Goal: Register for event/course

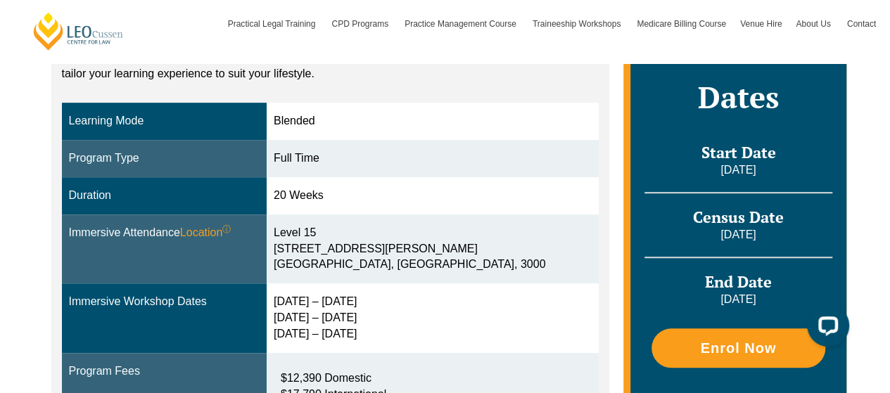
scroll to position [141, 0]
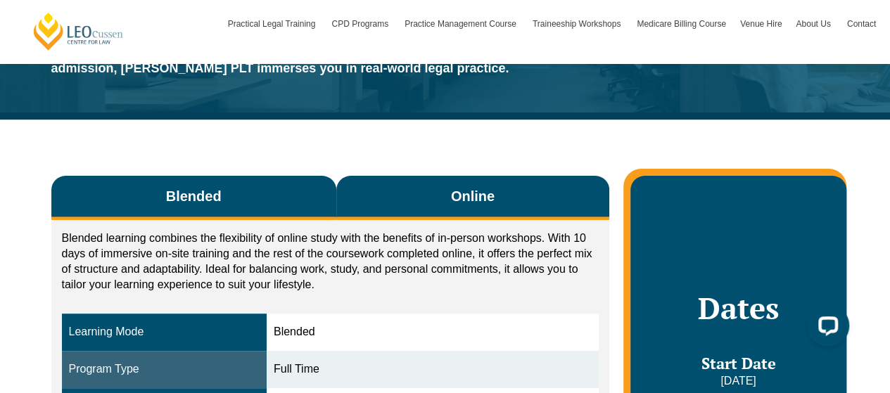
click at [442, 206] on button "Online" at bounding box center [473, 198] width 274 height 44
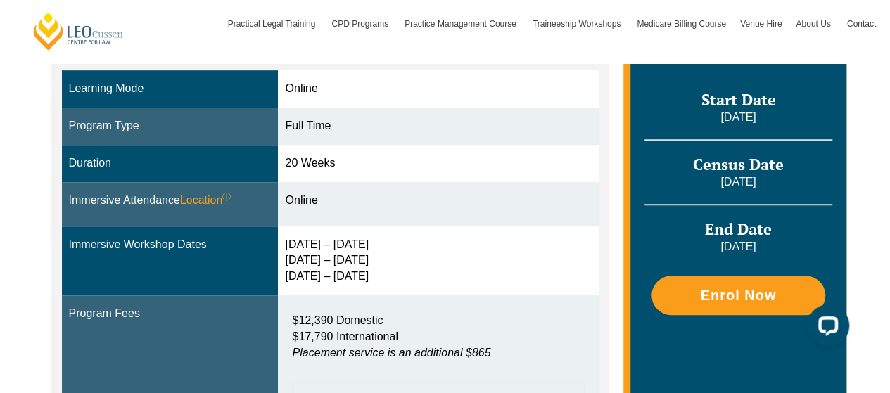
scroll to position [422, 0]
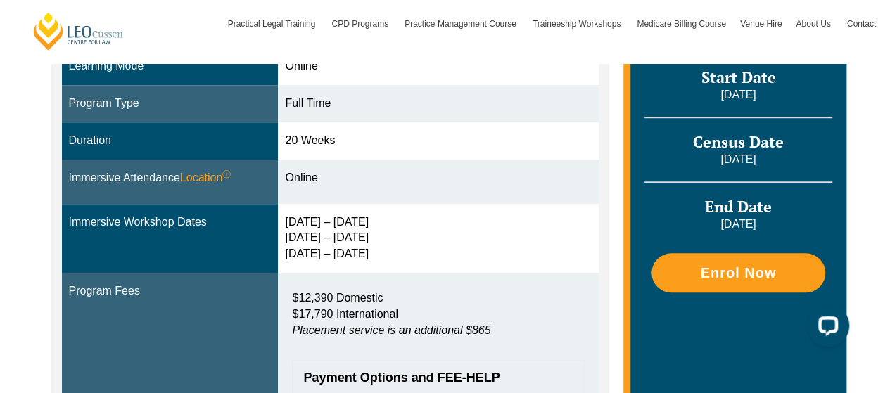
drag, startPoint x: 324, startPoint y: 223, endPoint x: 402, endPoint y: 222, distance: 78.1
click at [402, 222] on div "24 – 27 Feb 2026 6 – 8 May 2026 24 – 26 Jun 2026" at bounding box center [438, 239] width 307 height 49
click at [355, 229] on div "24 – 27 Feb 2026 6 – 8 May 2026 24 – 26 Jun 2026" at bounding box center [438, 239] width 307 height 49
drag, startPoint x: 294, startPoint y: 218, endPoint x: 343, endPoint y: 220, distance: 48.6
click at [342, 220] on div "24 – 27 Feb 2026 6 – 8 May 2026 24 – 26 Jun 2026" at bounding box center [438, 239] width 307 height 49
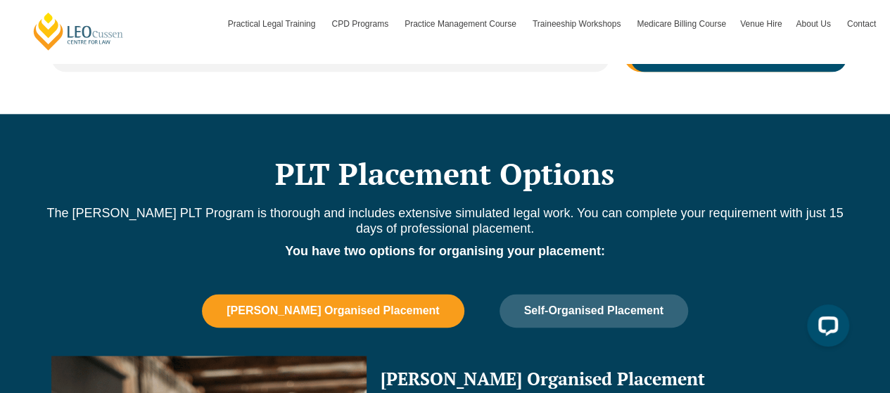
scroll to position [563, 0]
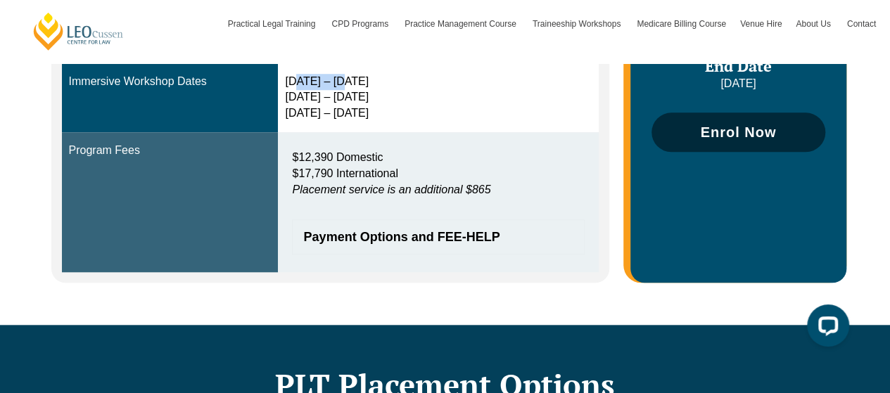
click at [755, 142] on link "Enrol Now" at bounding box center [738, 132] width 173 height 39
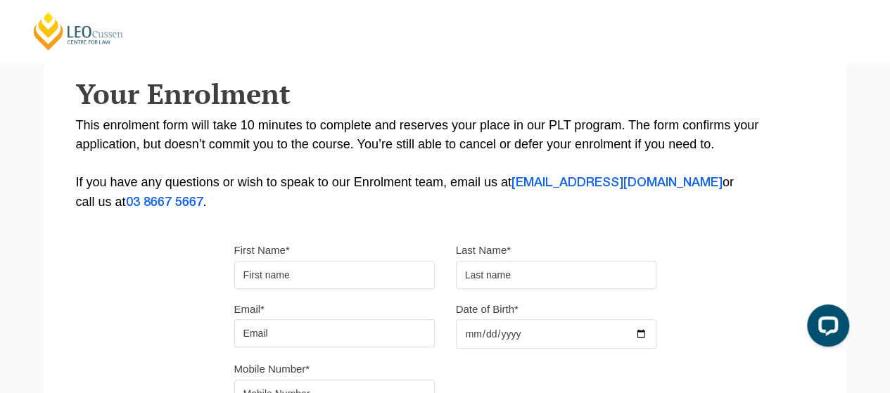
scroll to position [211, 0]
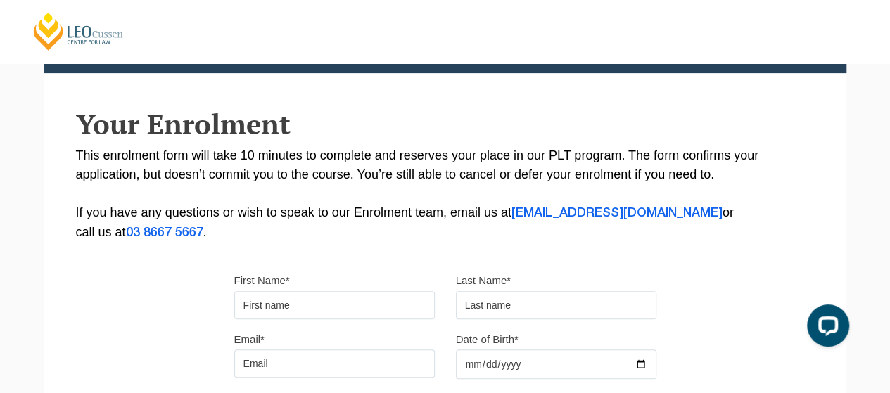
drag, startPoint x: 163, startPoint y: 135, endPoint x: 713, endPoint y: 214, distance: 556.0
click at [713, 214] on div "Your Enrolment This enrolment form will take 10 minutes to complete and reserve…" at bounding box center [445, 175] width 802 height 134
click at [317, 187] on p "This enrolment form will take 10 minutes to complete and reserves your place in…" at bounding box center [445, 194] width 739 height 96
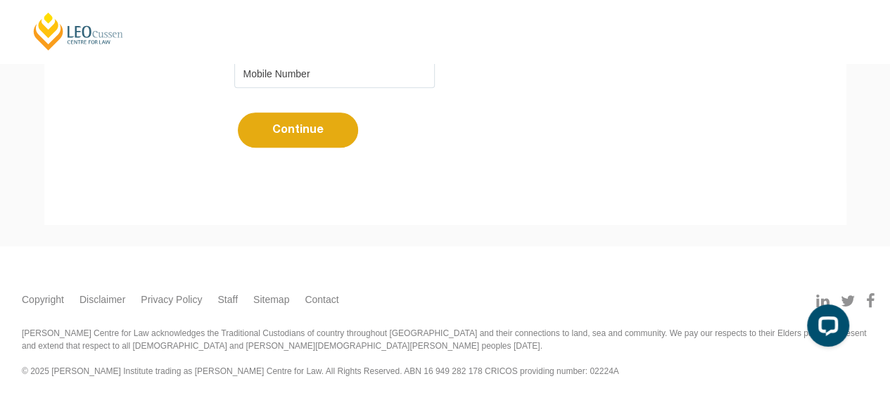
scroll to position [566, 0]
